Goal: Task Accomplishment & Management: Use online tool/utility

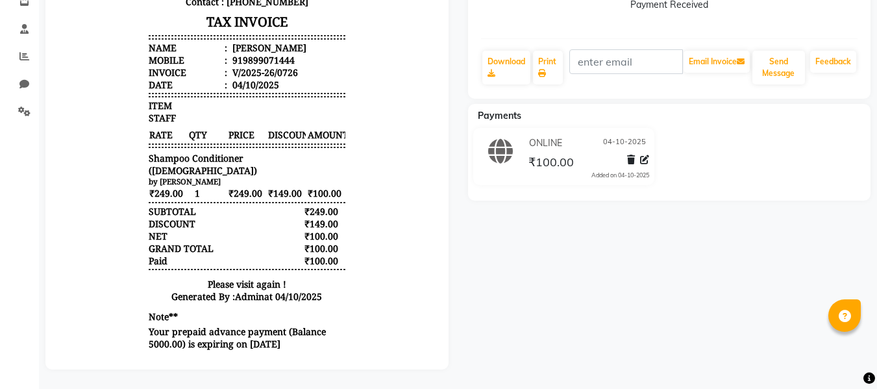
scroll to position [46, 0]
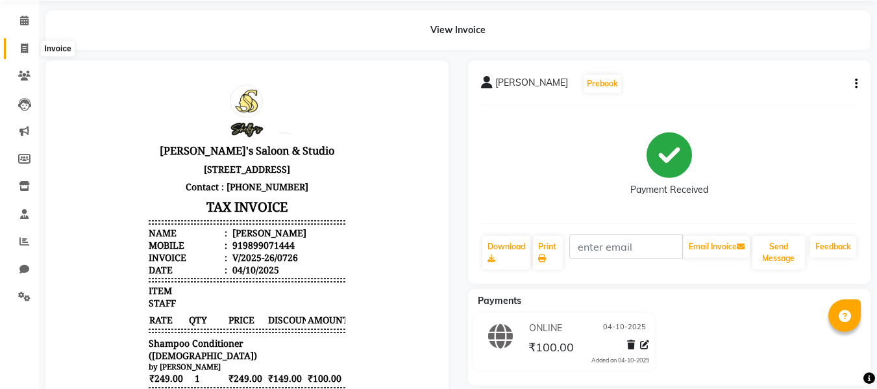
click at [24, 51] on icon at bounding box center [24, 49] width 7 height 10
select select "service"
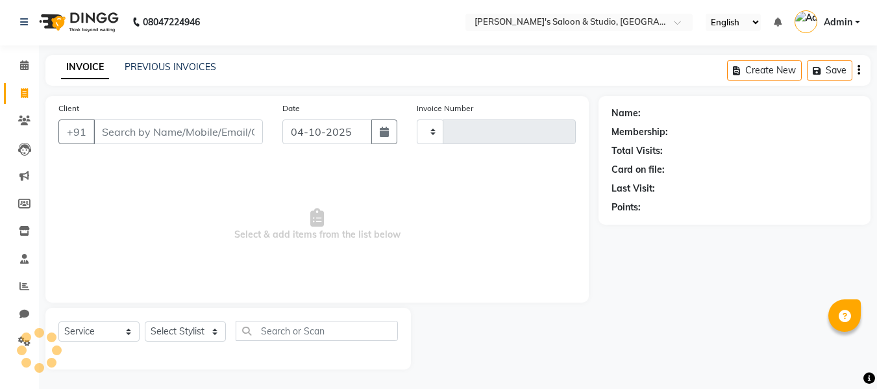
scroll to position [1, 0]
type input "0727"
select select "7536"
drag, startPoint x: 134, startPoint y: 128, endPoint x: 148, endPoint y: 133, distance: 14.6
click at [136, 129] on input "Client" at bounding box center [177, 131] width 169 height 25
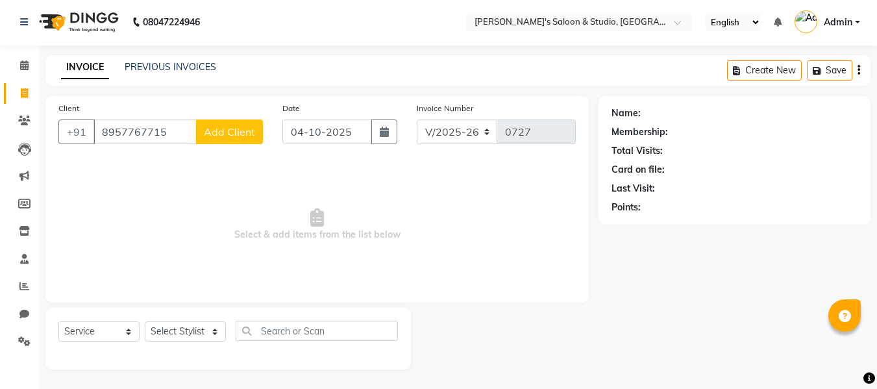
type input "8957767715"
click at [236, 131] on span "Add Client" at bounding box center [229, 131] width 51 height 13
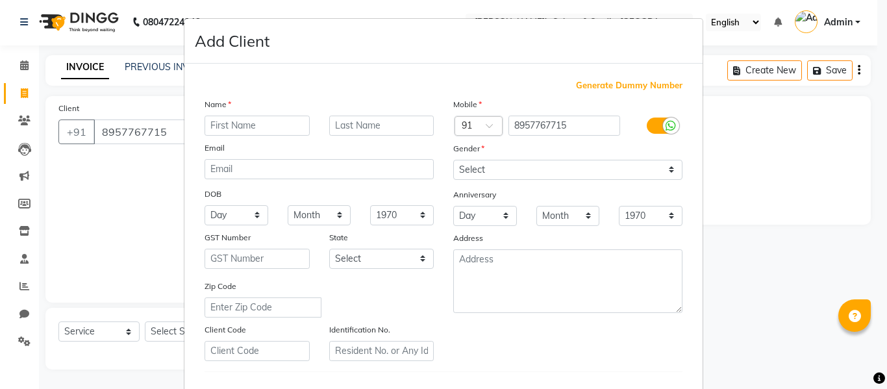
click at [241, 131] on input "text" at bounding box center [257, 126] width 105 height 20
type input "neelam"
click at [479, 166] on select "Select [DEMOGRAPHIC_DATA] [DEMOGRAPHIC_DATA] Other Prefer Not To Say" at bounding box center [567, 170] width 229 height 20
select select "[DEMOGRAPHIC_DATA]"
click at [453, 160] on select "Select [DEMOGRAPHIC_DATA] [DEMOGRAPHIC_DATA] Other Prefer Not To Say" at bounding box center [567, 170] width 229 height 20
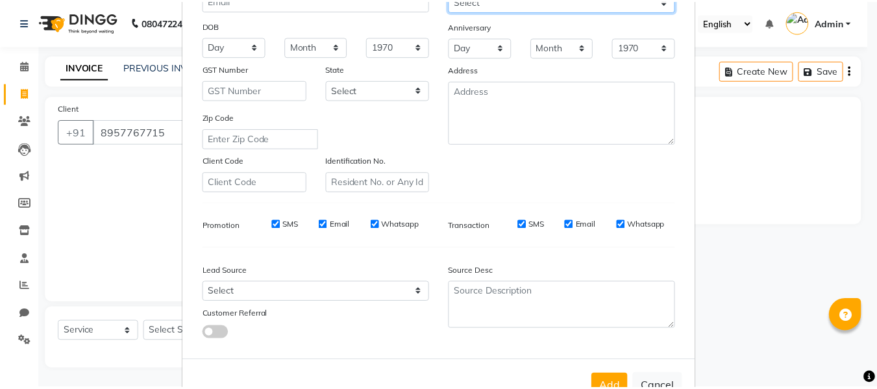
scroll to position [210, 0]
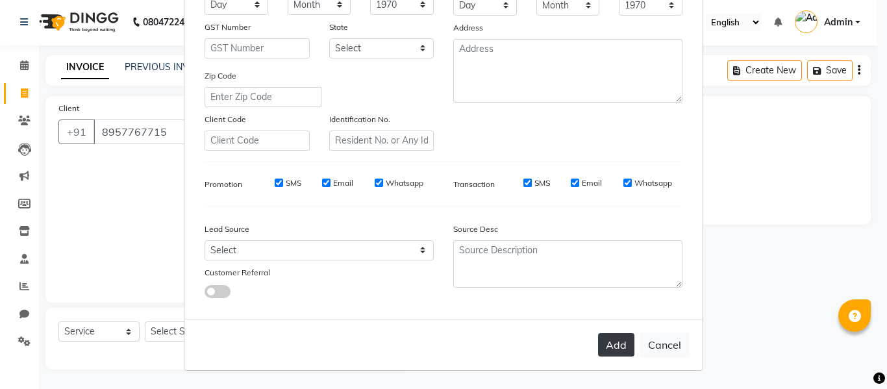
click at [610, 340] on button "Add" at bounding box center [616, 344] width 36 height 23
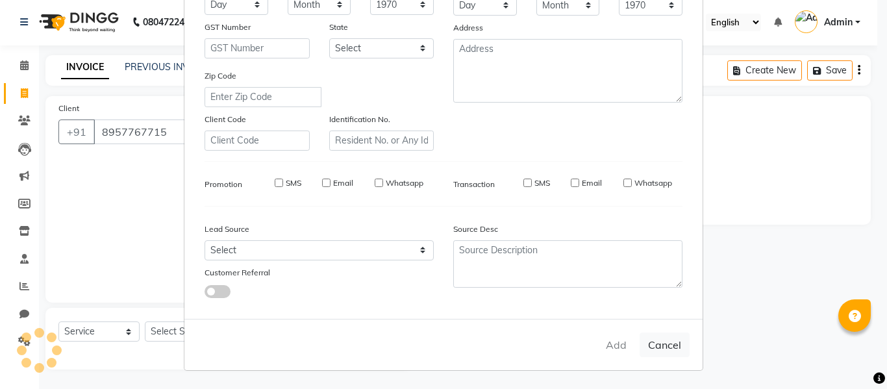
select select
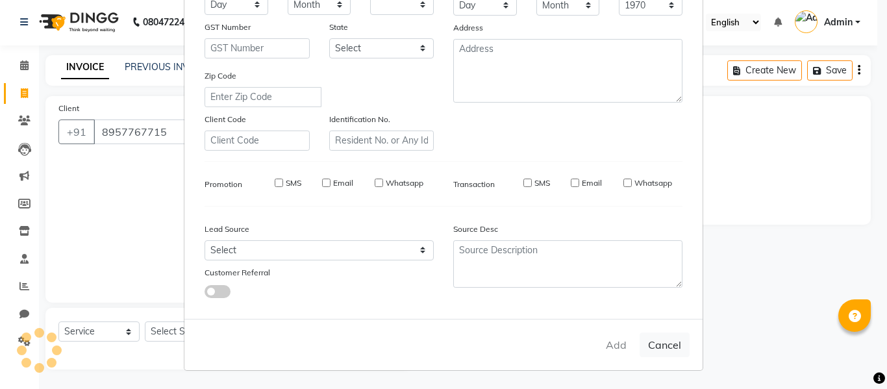
select select
checkbox input "false"
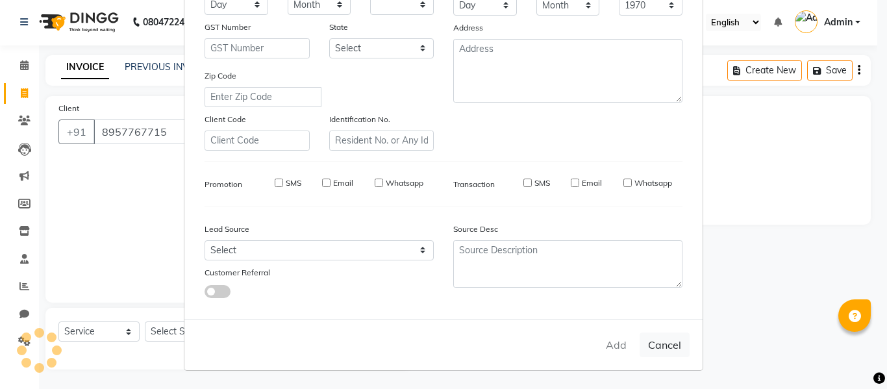
checkbox input "false"
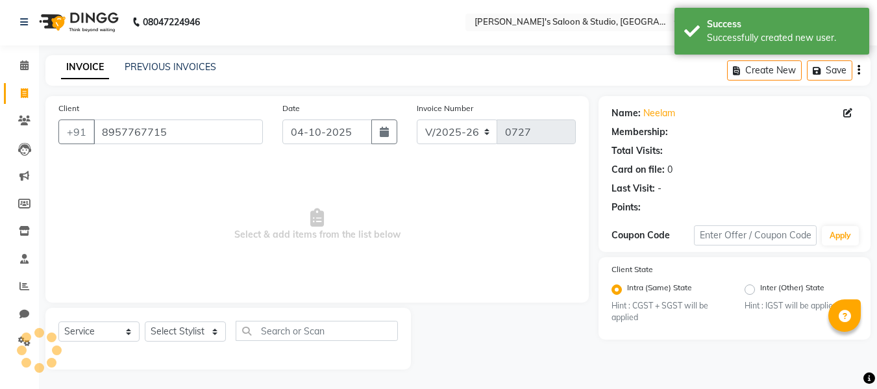
select select "1: Object"
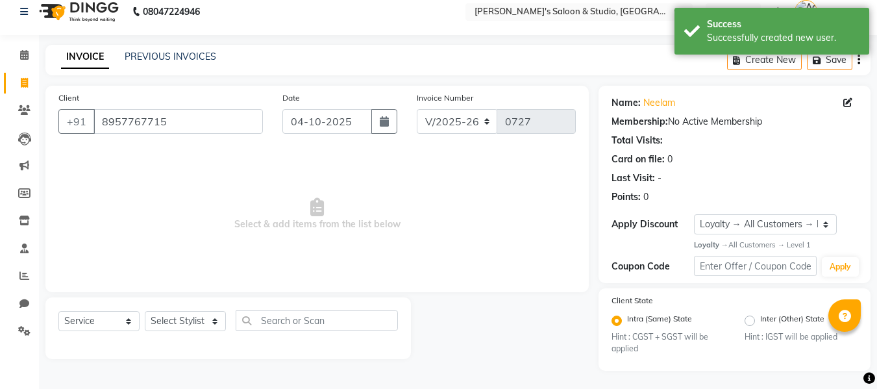
scroll to position [13, 0]
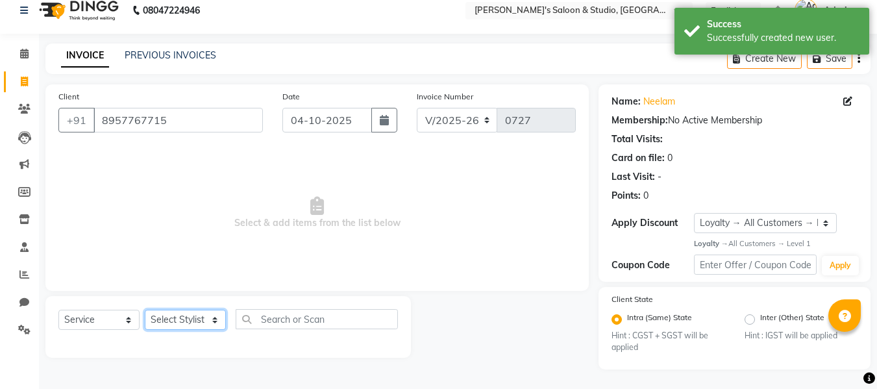
click at [164, 320] on select "Select Stylist [PERSON_NAME] Kajal [PERSON_NAME] [PERSON_NAME]" at bounding box center [185, 320] width 81 height 20
select select "67312"
click at [145, 310] on select "Select Stylist [PERSON_NAME] Kajal [PERSON_NAME] [PERSON_NAME]" at bounding box center [185, 320] width 81 height 20
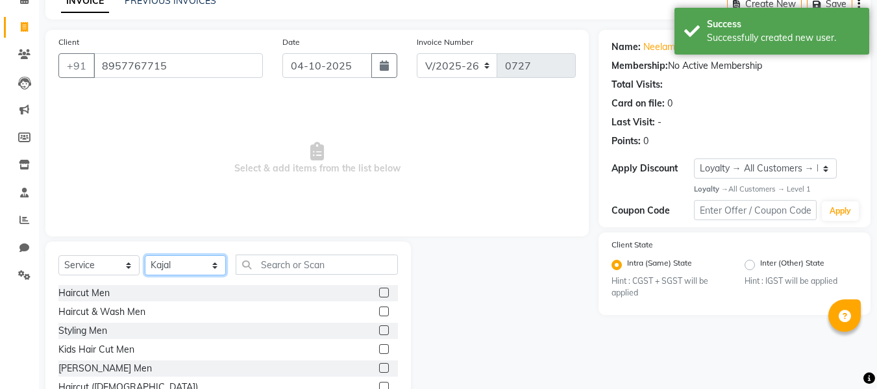
scroll to position [131, 0]
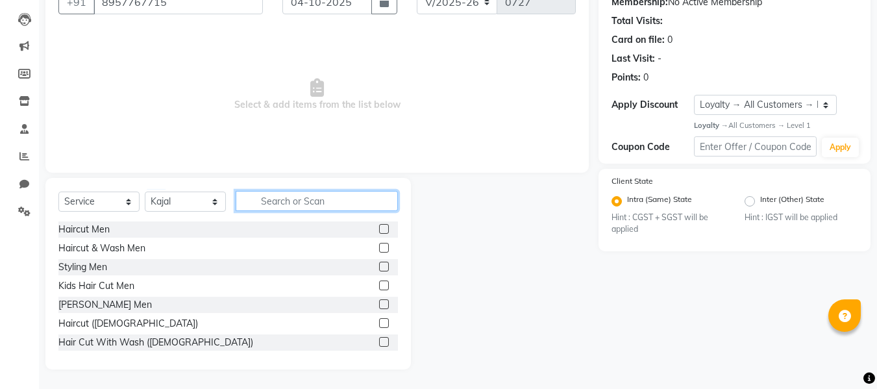
click at [317, 193] on input "text" at bounding box center [317, 201] width 162 height 20
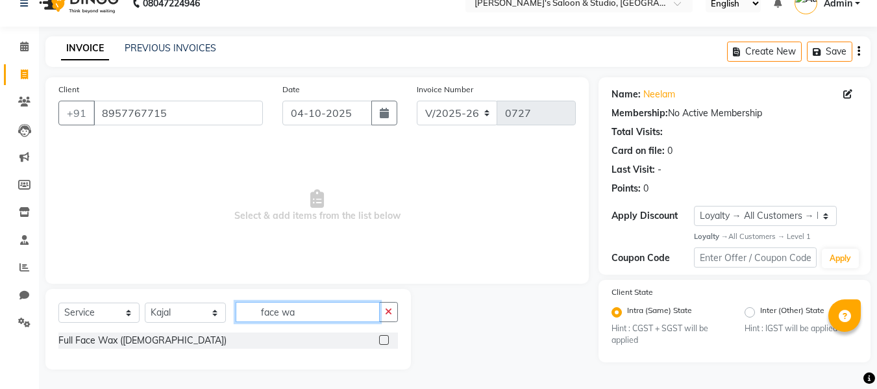
scroll to position [20, 0]
type input "face wa"
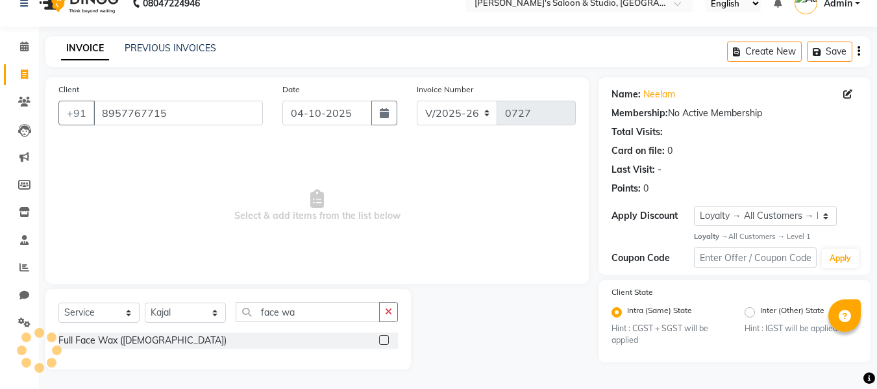
click at [380, 346] on div at bounding box center [383, 342] width 8 height 14
click at [381, 340] on label at bounding box center [384, 340] width 10 height 10
click at [381, 340] on input "checkbox" at bounding box center [383, 340] width 8 height 8
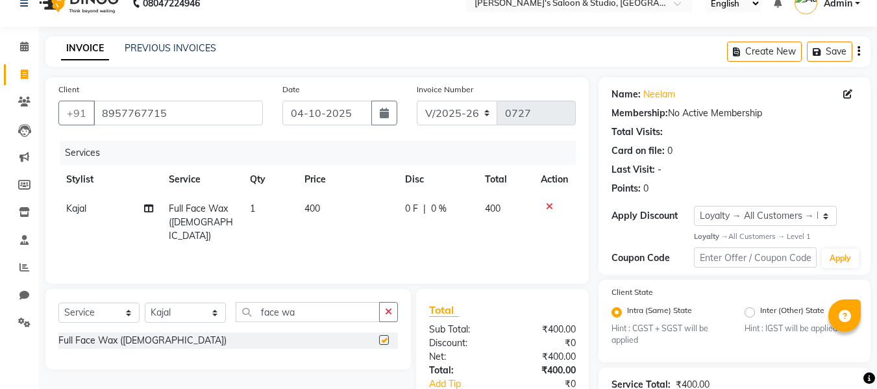
checkbox input "false"
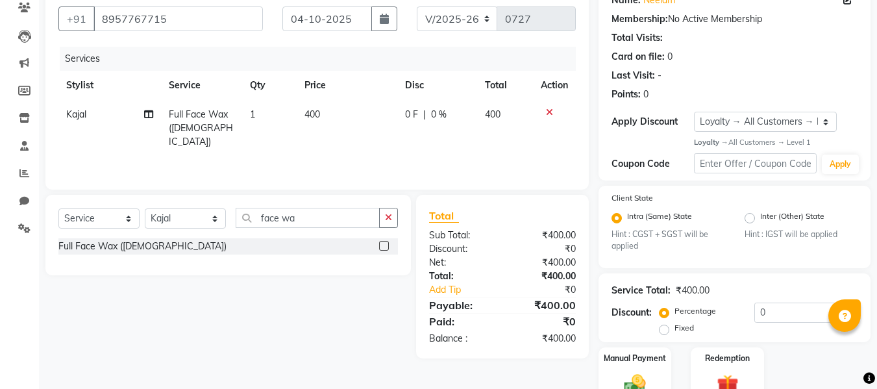
scroll to position [178, 0]
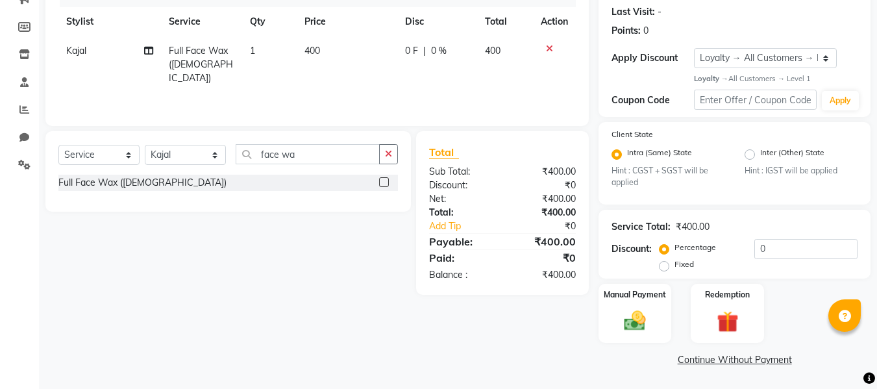
click at [675, 268] on label "Fixed" at bounding box center [684, 264] width 19 height 12
click at [662, 268] on input "Fixed" at bounding box center [666, 264] width 9 height 9
radio input "true"
click at [784, 253] on input "0" at bounding box center [805, 249] width 103 height 20
type input "150"
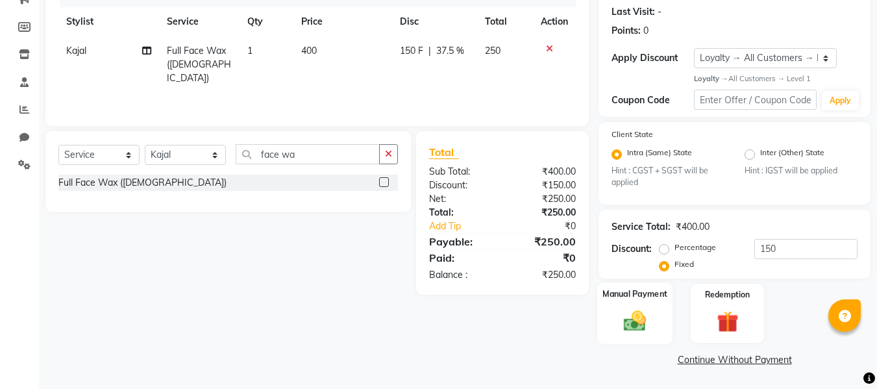
click at [615, 342] on div "Manual Payment" at bounding box center [635, 313] width 76 height 62
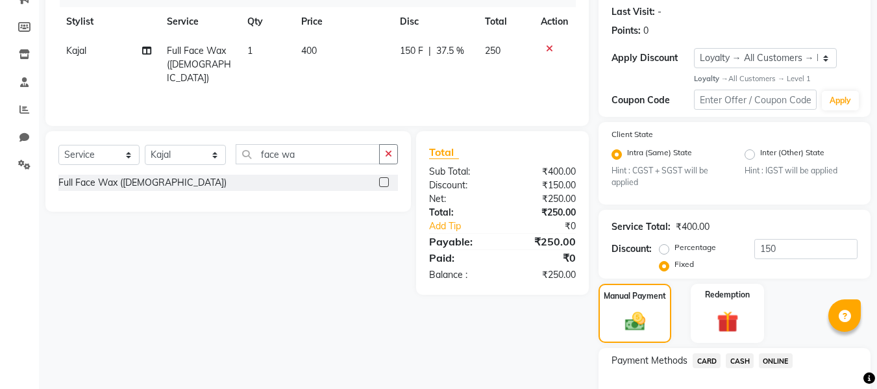
click at [784, 362] on span "ONLINE" at bounding box center [776, 360] width 34 height 15
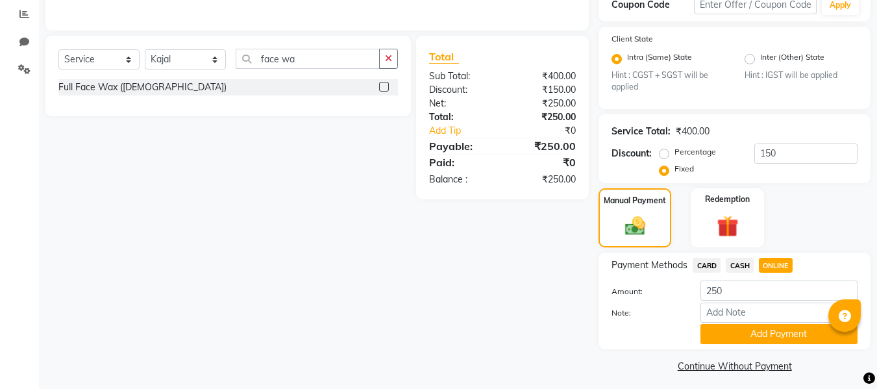
scroll to position [280, 0]
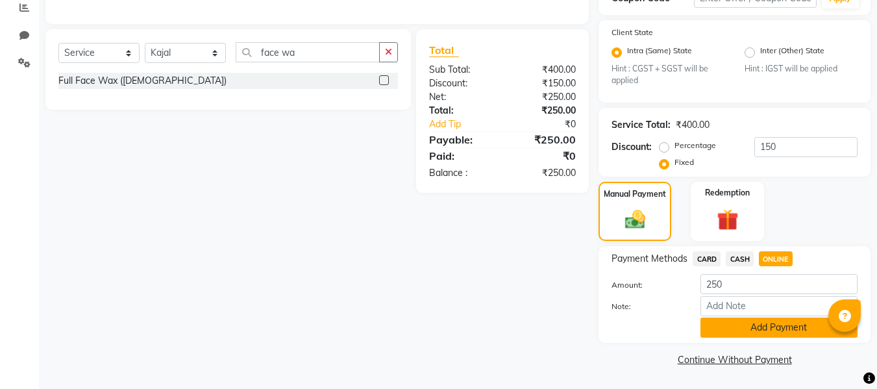
click at [784, 336] on button "Add Payment" at bounding box center [779, 327] width 157 height 20
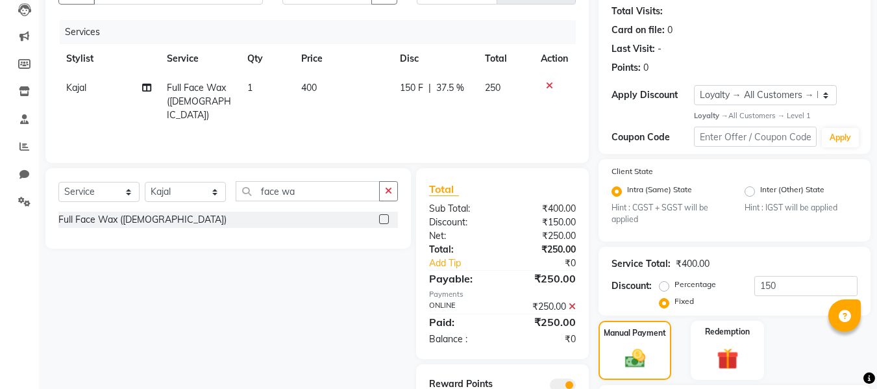
scroll to position [334, 0]
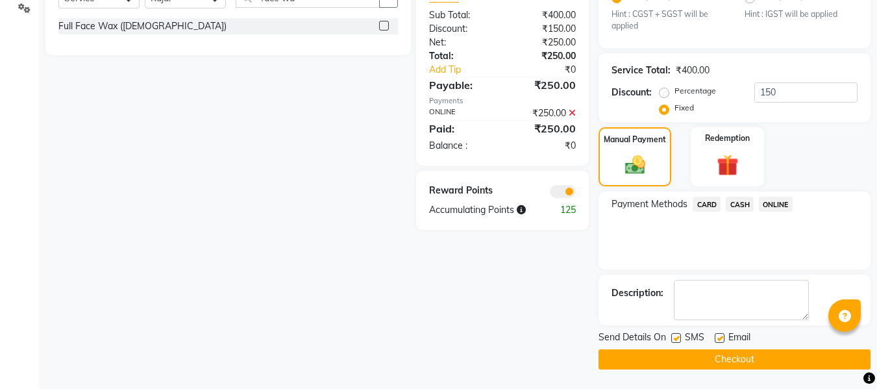
click at [765, 360] on button "Checkout" at bounding box center [735, 359] width 272 height 20
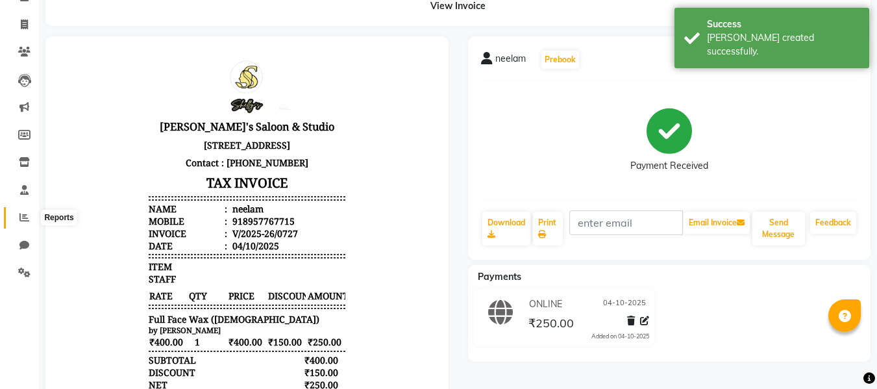
scroll to position [69, 0]
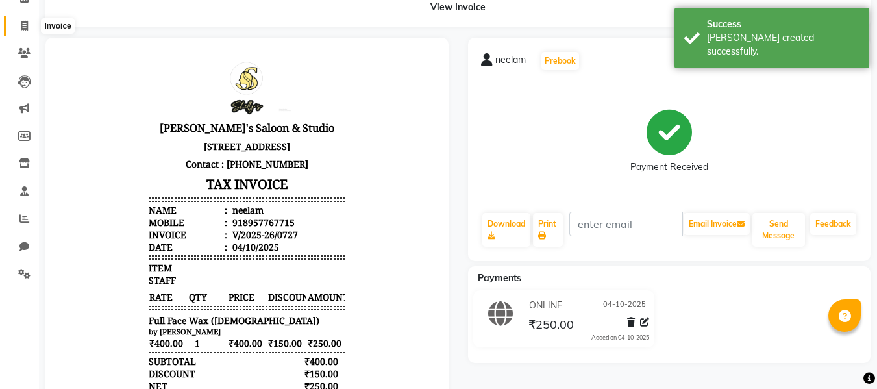
click at [18, 25] on span at bounding box center [24, 26] width 23 height 15
select select "service"
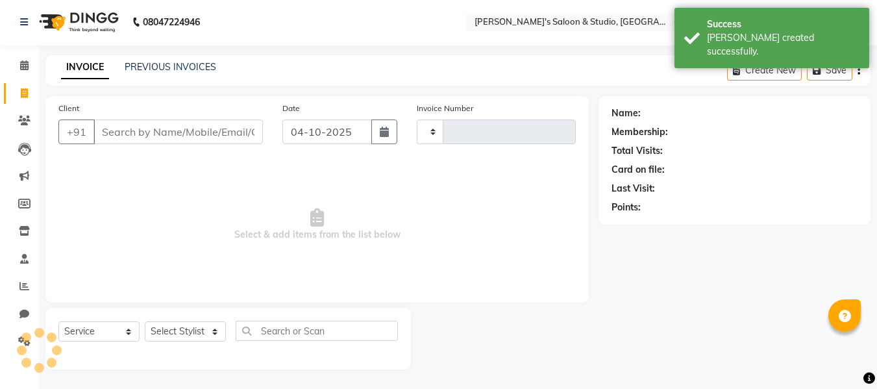
scroll to position [1, 0]
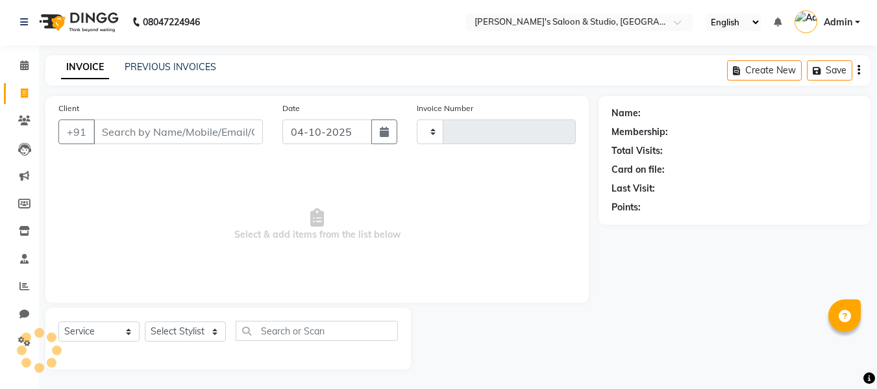
type input "0728"
select select "7536"
click at [680, 101] on div "Name: Membership: Total Visits: Card on file: Last Visit: Points:" at bounding box center [735, 160] width 272 height 129
click at [717, 95] on main "INVOICE PREVIOUS INVOICES Create New Save Client +91 Date [DATE] Invoice Number…" at bounding box center [458, 222] width 838 height 334
click at [704, 101] on div "Name: Membership: Total Visits: Card on file: Last Visit: Points:" at bounding box center [735, 160] width 272 height 129
